Goal: Task Accomplishment & Management: Complete application form

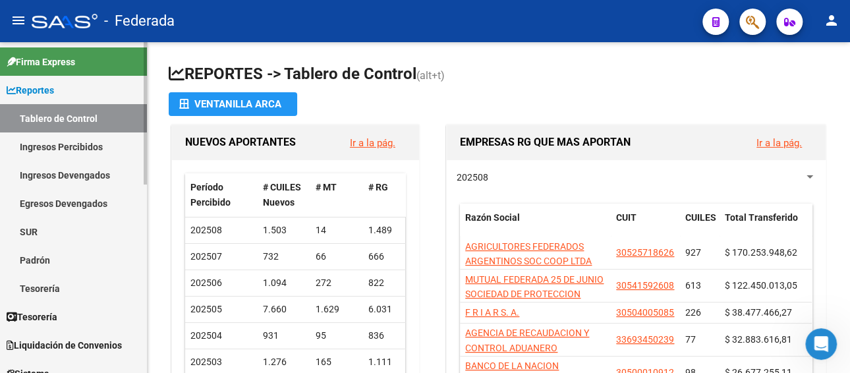
scroll to position [198, 0]
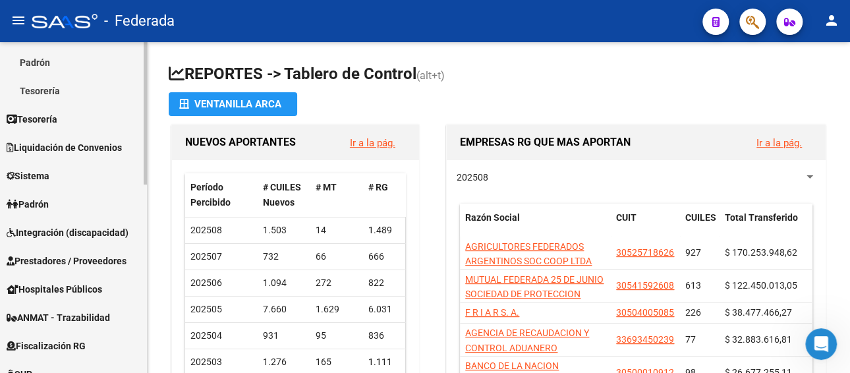
click at [76, 254] on span "Prestadores / Proveedores" at bounding box center [67, 261] width 120 height 14
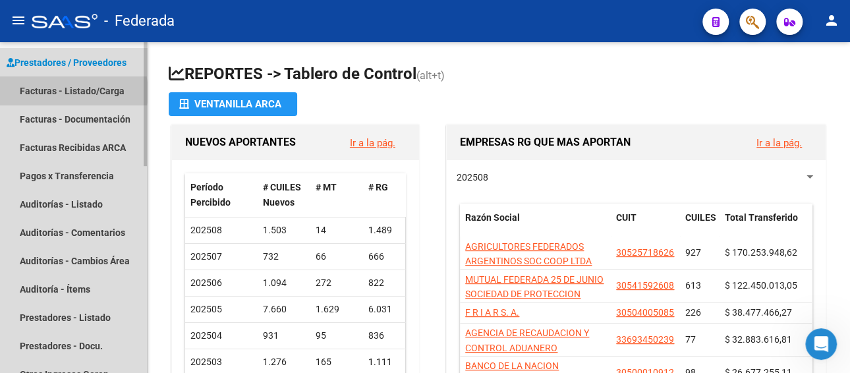
click at [67, 92] on link "Facturas - Listado/Carga" at bounding box center [73, 90] width 147 height 28
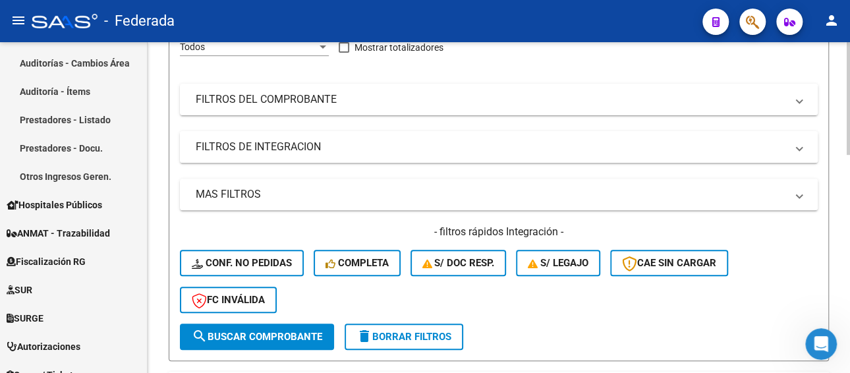
scroll to position [132, 0]
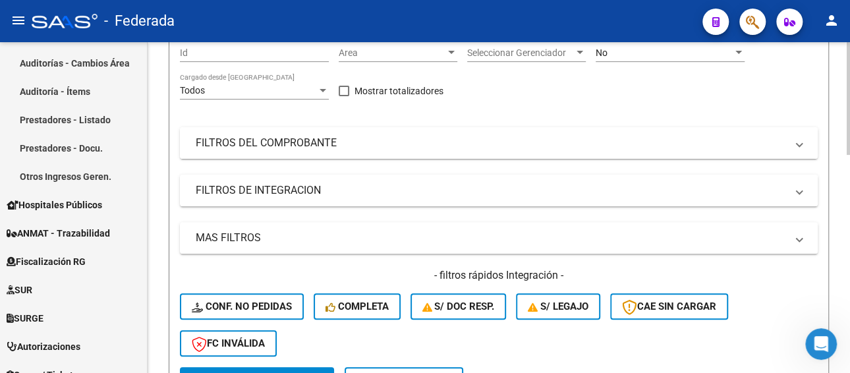
click at [316, 150] on mat-panel-title "FILTROS DEL COMPROBANTE" at bounding box center [491, 143] width 591 height 14
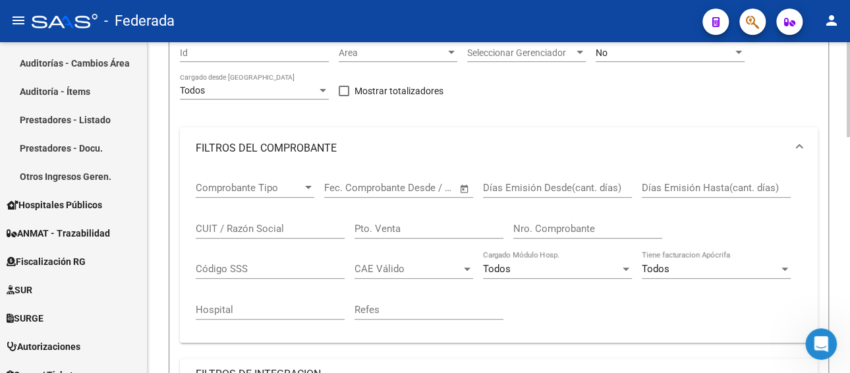
click at [254, 227] on input "CUIT / Razón Social" at bounding box center [270, 229] width 149 height 12
paste input "[PERSON_NAME]"
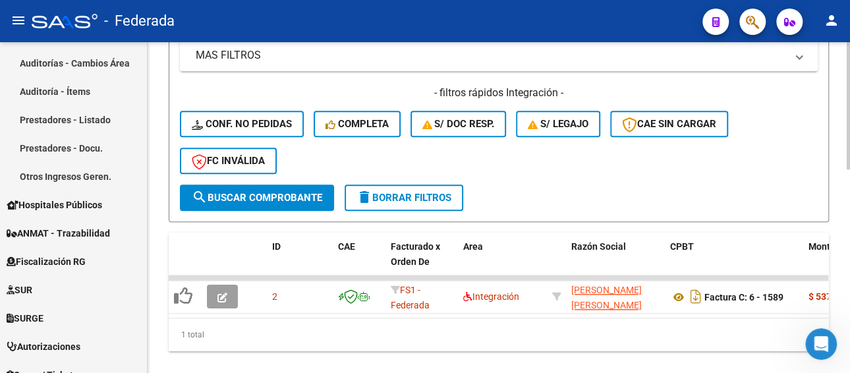
scroll to position [529, 0]
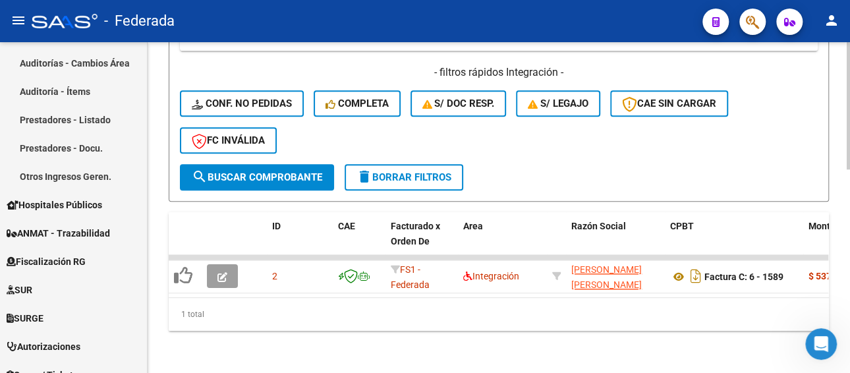
type input "[PERSON_NAME]"
click at [271, 171] on span "search Buscar Comprobante" at bounding box center [257, 177] width 130 height 12
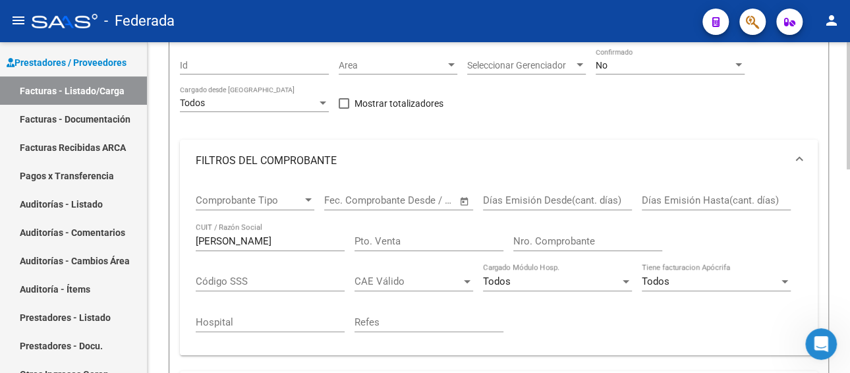
scroll to position [0, 0]
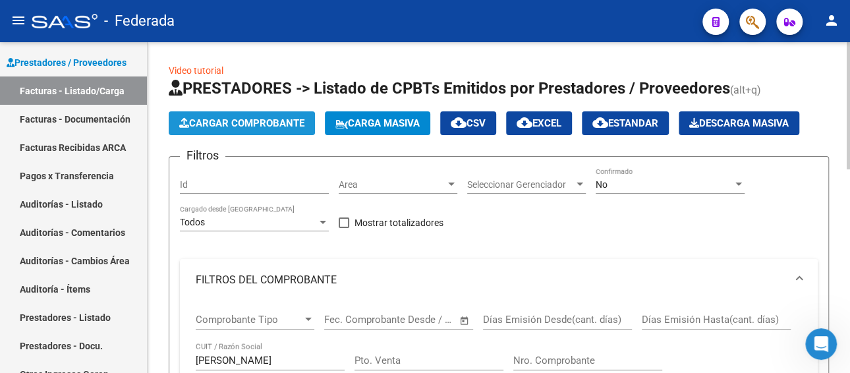
click at [239, 121] on span "Cargar Comprobante" at bounding box center [241, 123] width 125 height 12
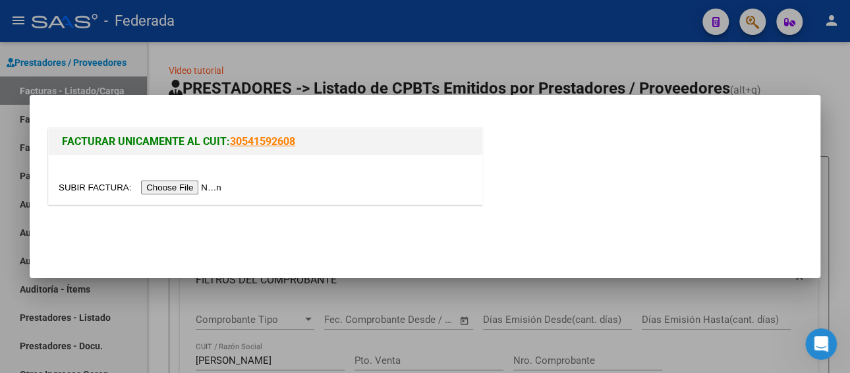
click at [183, 187] on input "file" at bounding box center [142, 188] width 167 height 14
click at [197, 184] on input "file" at bounding box center [142, 188] width 167 height 14
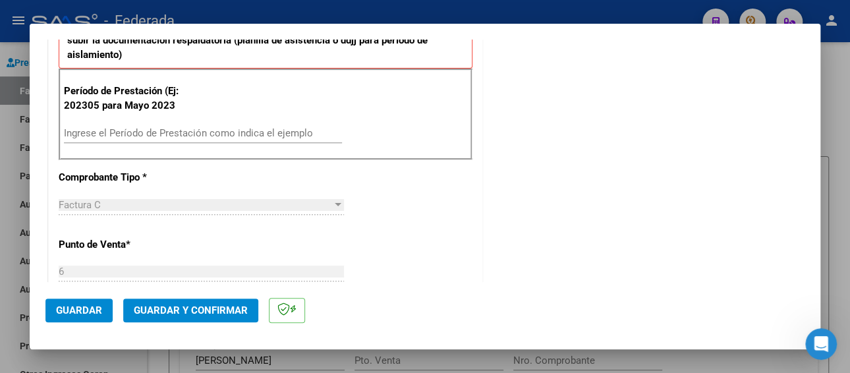
scroll to position [461, 0]
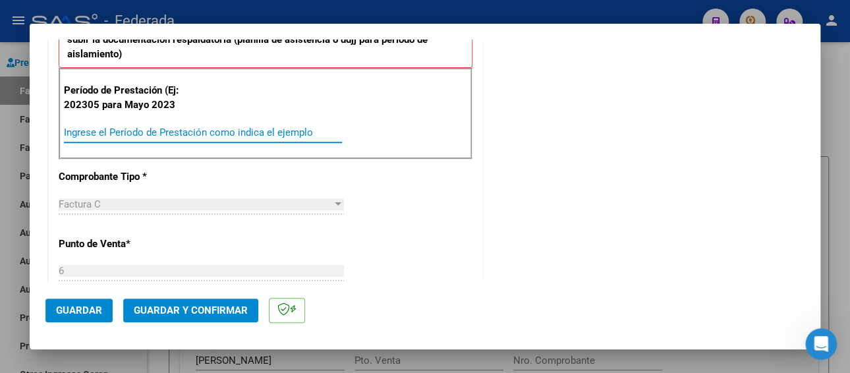
click at [252, 134] on input "Ingrese el Período de Prestación como indica el ejemplo" at bounding box center [203, 133] width 278 height 12
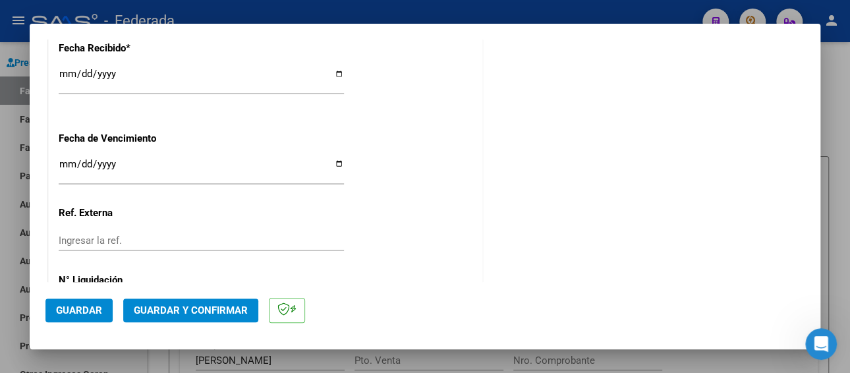
scroll to position [1054, 0]
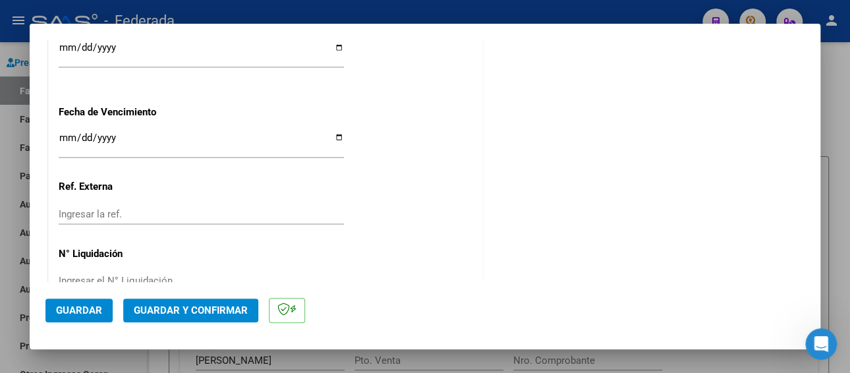
type input "202505"
click at [63, 142] on input "Ingresar la fecha" at bounding box center [201, 142] width 285 height 21
type input "[DATE]"
click at [90, 312] on span "Guardar" at bounding box center [79, 310] width 46 height 12
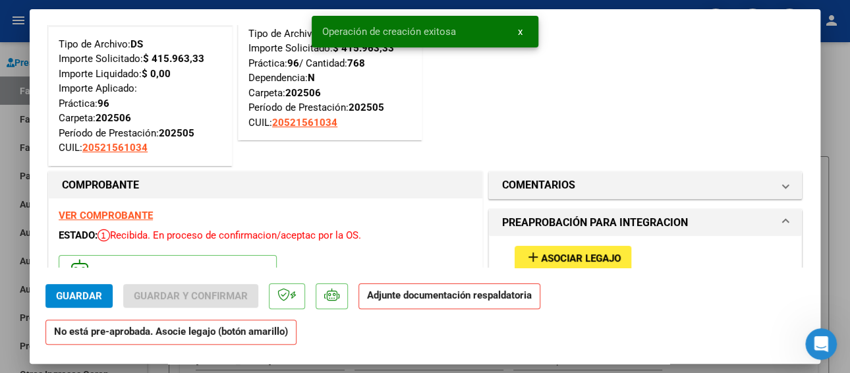
scroll to position [264, 0]
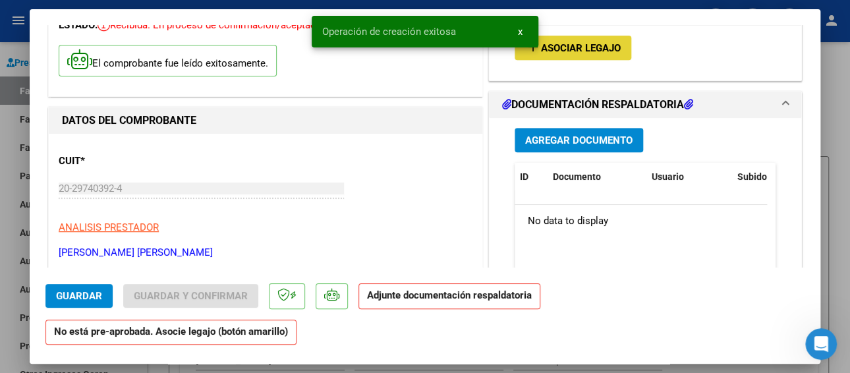
click at [564, 51] on span "Asociar Legajo" at bounding box center [581, 48] width 80 height 12
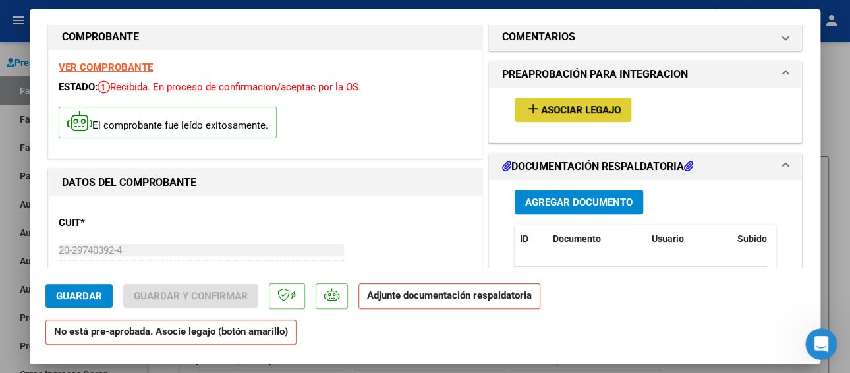
scroll to position [198, 0]
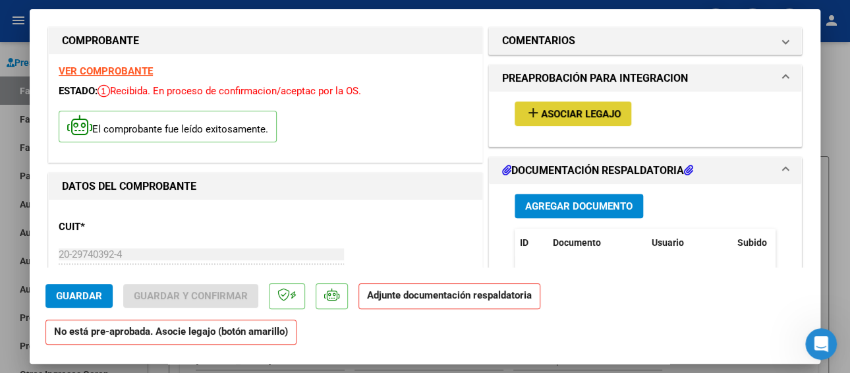
click at [543, 117] on span "Asociar Legajo" at bounding box center [581, 114] width 80 height 12
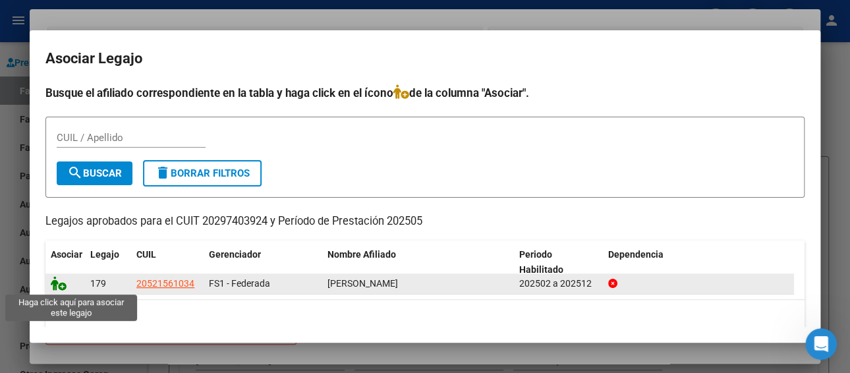
click at [53, 283] on icon at bounding box center [59, 283] width 16 height 14
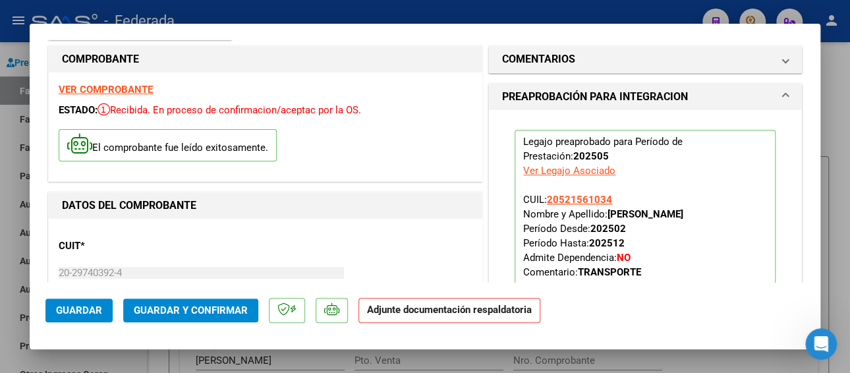
scroll to position [154, 0]
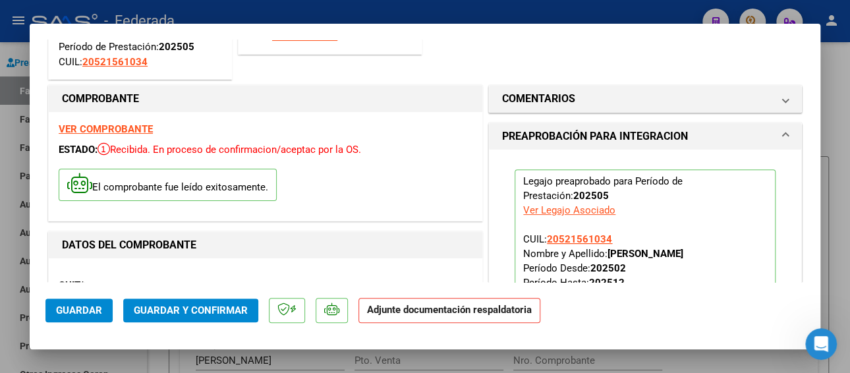
type input "$ 0,00"
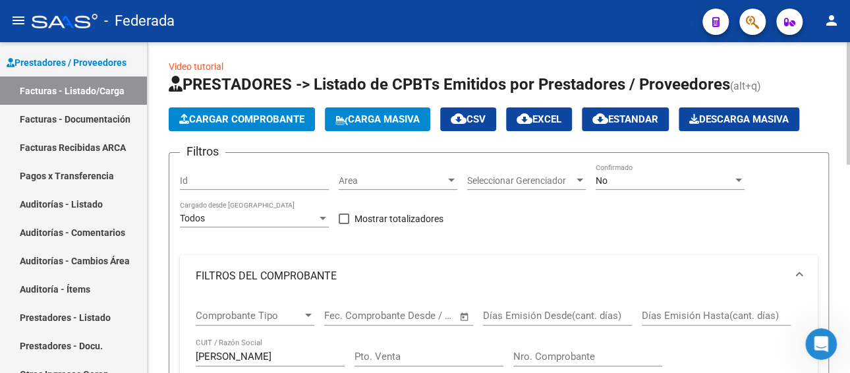
scroll to position [0, 0]
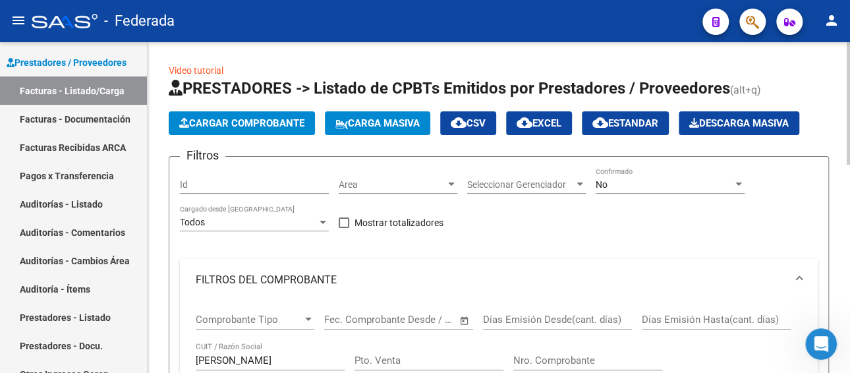
click at [219, 121] on span "Cargar Comprobante" at bounding box center [241, 123] width 125 height 12
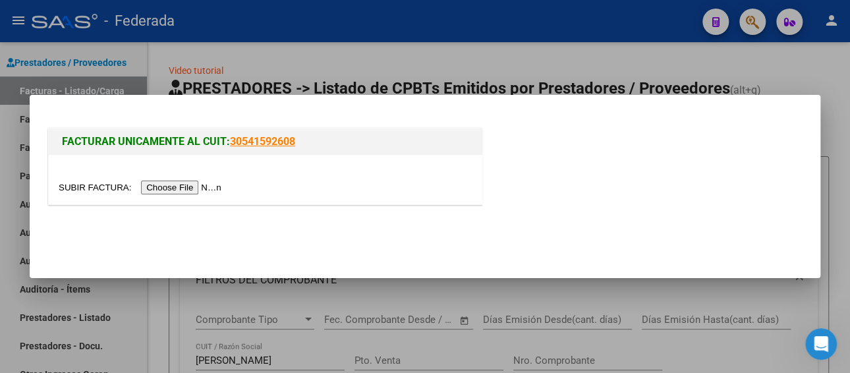
click at [183, 185] on input "file" at bounding box center [142, 188] width 167 height 14
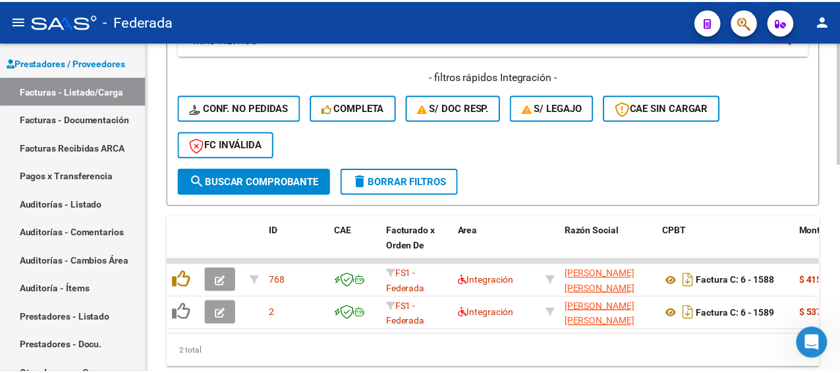
scroll to position [527, 0]
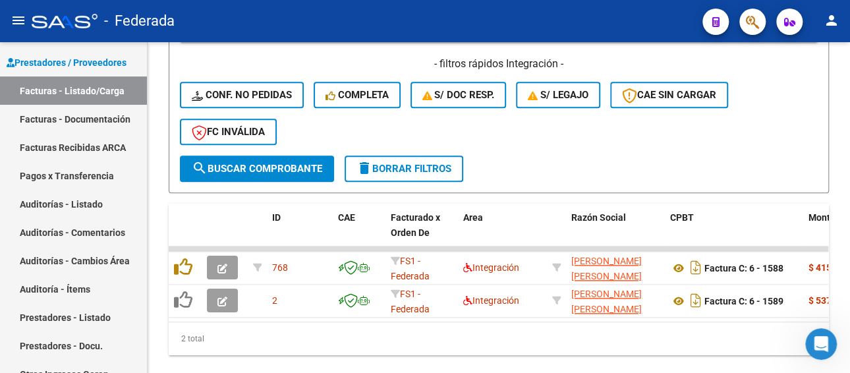
click at [838, 24] on mat-icon "person" at bounding box center [832, 21] width 16 height 16
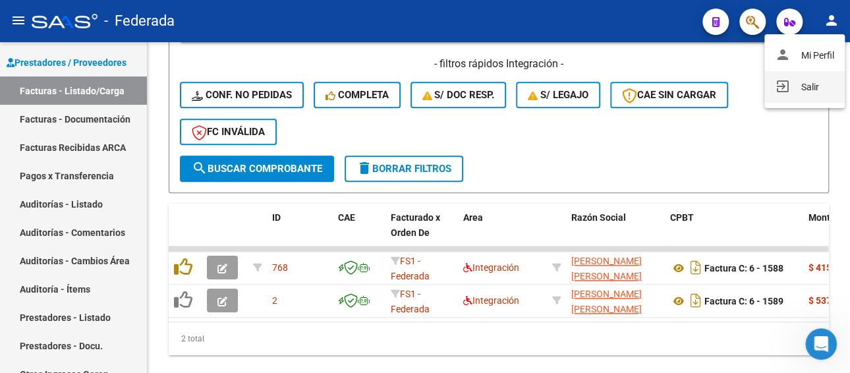
click at [808, 92] on button "exit_to_app Salir" at bounding box center [804, 87] width 80 height 32
